Goal: Find contact information

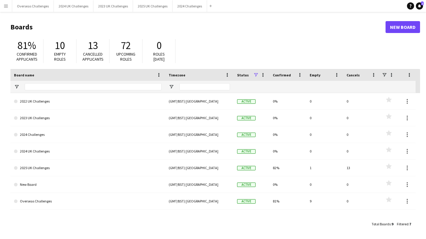
click at [9, 6] on button "Menu" at bounding box center [6, 6] width 12 height 12
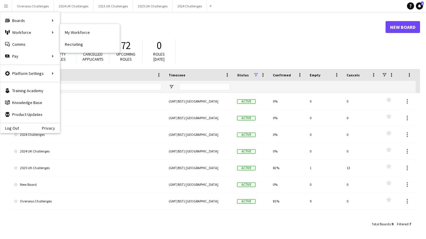
click at [63, 34] on link "My Workforce" at bounding box center [90, 32] width 60 height 12
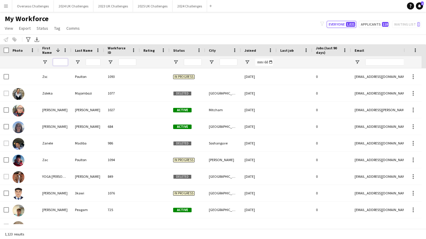
click at [62, 62] on input "First Name Filter Input" at bounding box center [60, 62] width 15 height 7
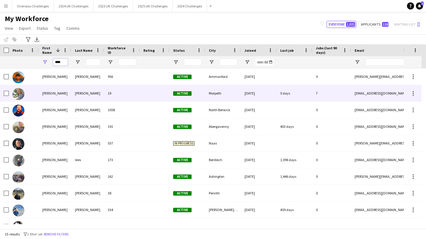
type input "****"
click at [45, 91] on div "[PERSON_NAME]" at bounding box center [55, 93] width 33 height 16
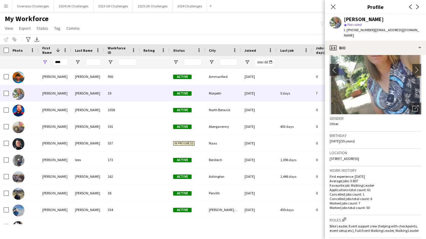
scroll to position [60, 0]
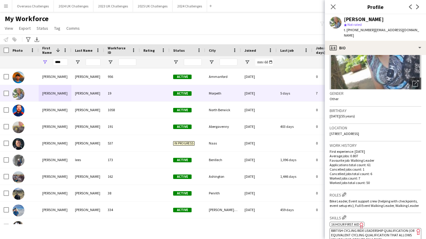
drag, startPoint x: 404, startPoint y: 133, endPoint x: 390, endPoint y: 134, distance: 13.7
click at [390, 134] on div "Location [STREET_ADDRESS]" at bounding box center [376, 132] width 92 height 17
copy span "E65 9EF"
drag, startPoint x: 372, startPoint y: 30, endPoint x: 420, endPoint y: 37, distance: 48.4
click at [420, 37] on div "t. [PHONE_NUMBER] | [EMAIL_ADDRESS][DOMAIN_NAME]" at bounding box center [382, 32] width 77 height 11
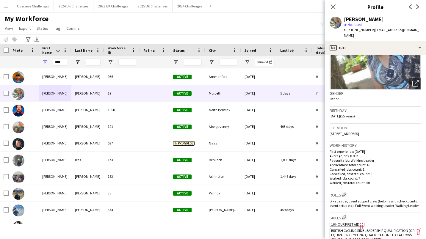
drag, startPoint x: 420, startPoint y: 37, endPoint x: 371, endPoint y: 29, distance: 49.1
copy span "[EMAIL_ADDRESS][DOMAIN_NAME]"
drag, startPoint x: 369, startPoint y: 29, endPoint x: 352, endPoint y: 30, distance: 17.3
click at [352, 30] on span "t. [PHONE_NUMBER]" at bounding box center [359, 30] width 31 height 4
drag, startPoint x: 352, startPoint y: 30, endPoint x: 355, endPoint y: 29, distance: 3.3
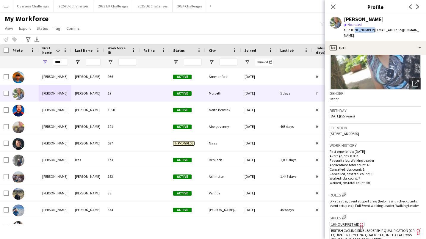
copy span "7713636798"
